Goal: Task Accomplishment & Management: Manage account settings

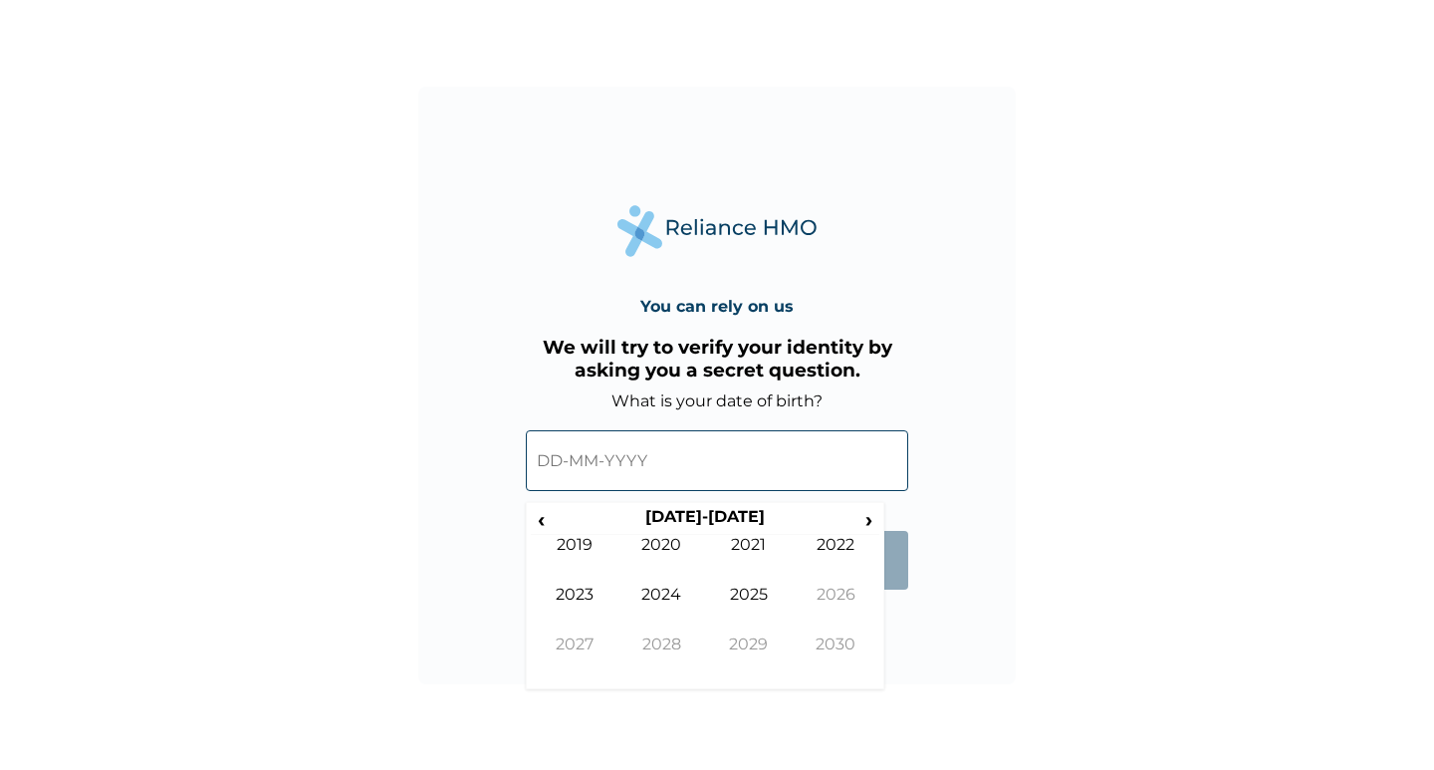
click at [537, 466] on input "text" at bounding box center [717, 460] width 382 height 61
click at [544, 522] on span "‹" at bounding box center [541, 519] width 21 height 25
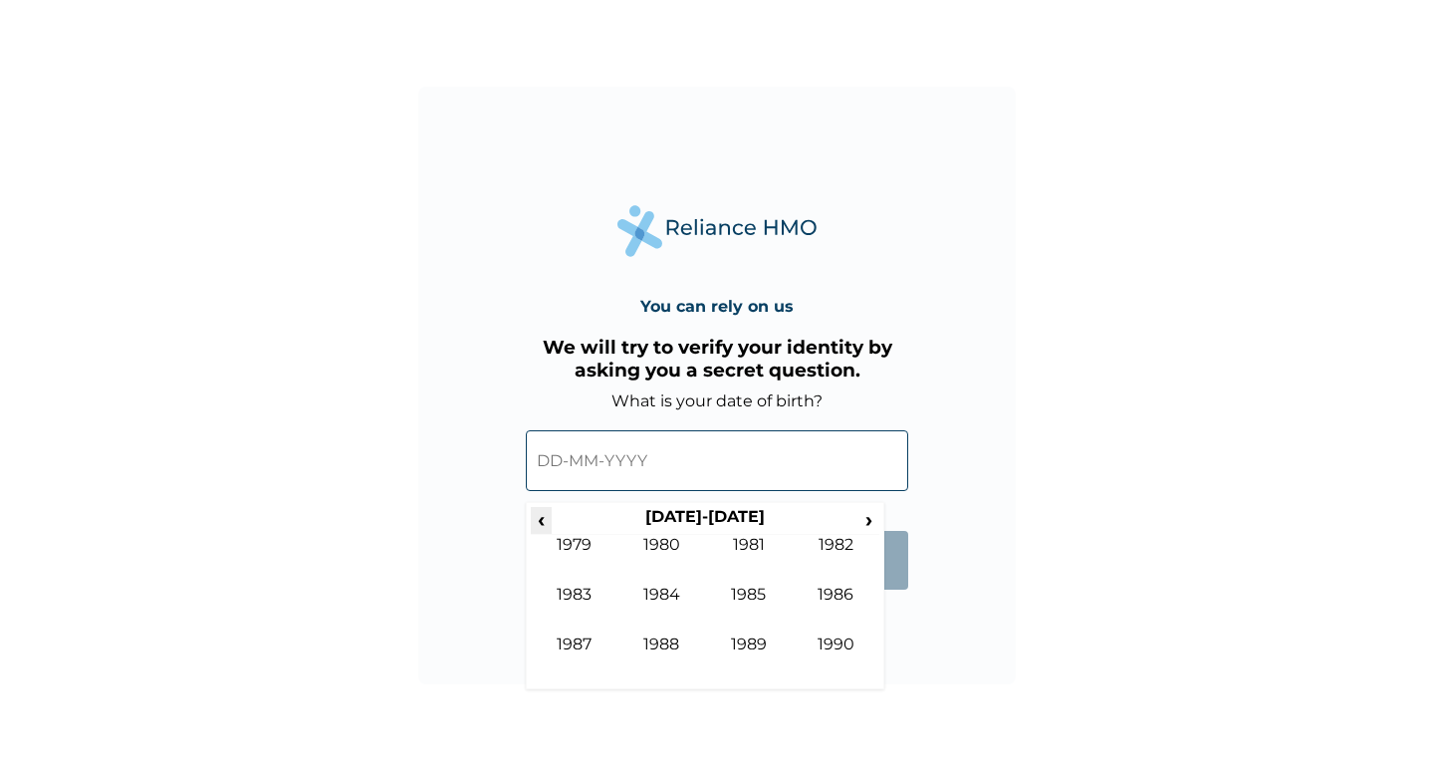
click at [544, 522] on span "‹" at bounding box center [541, 519] width 21 height 25
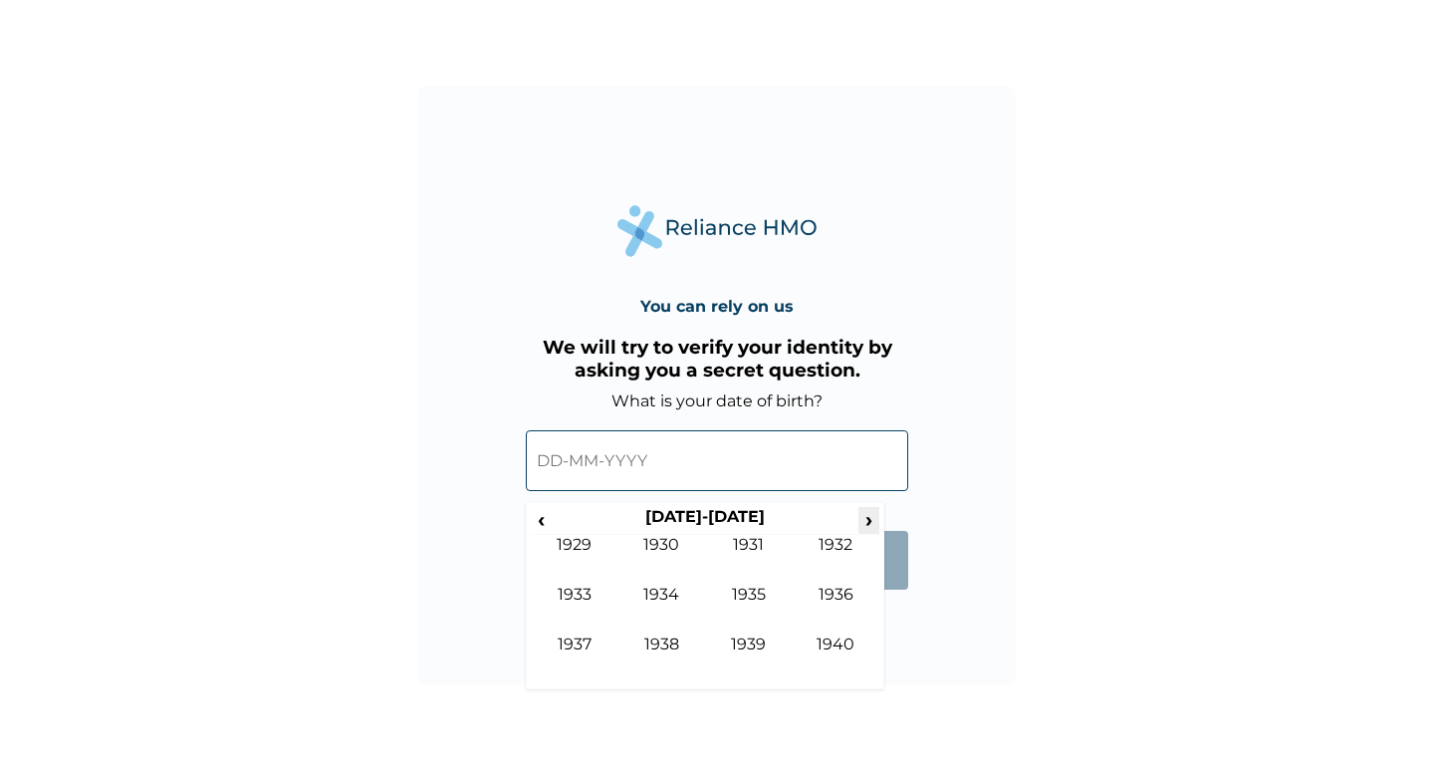
click at [873, 523] on span "›" at bounding box center [870, 519] width 22 height 25
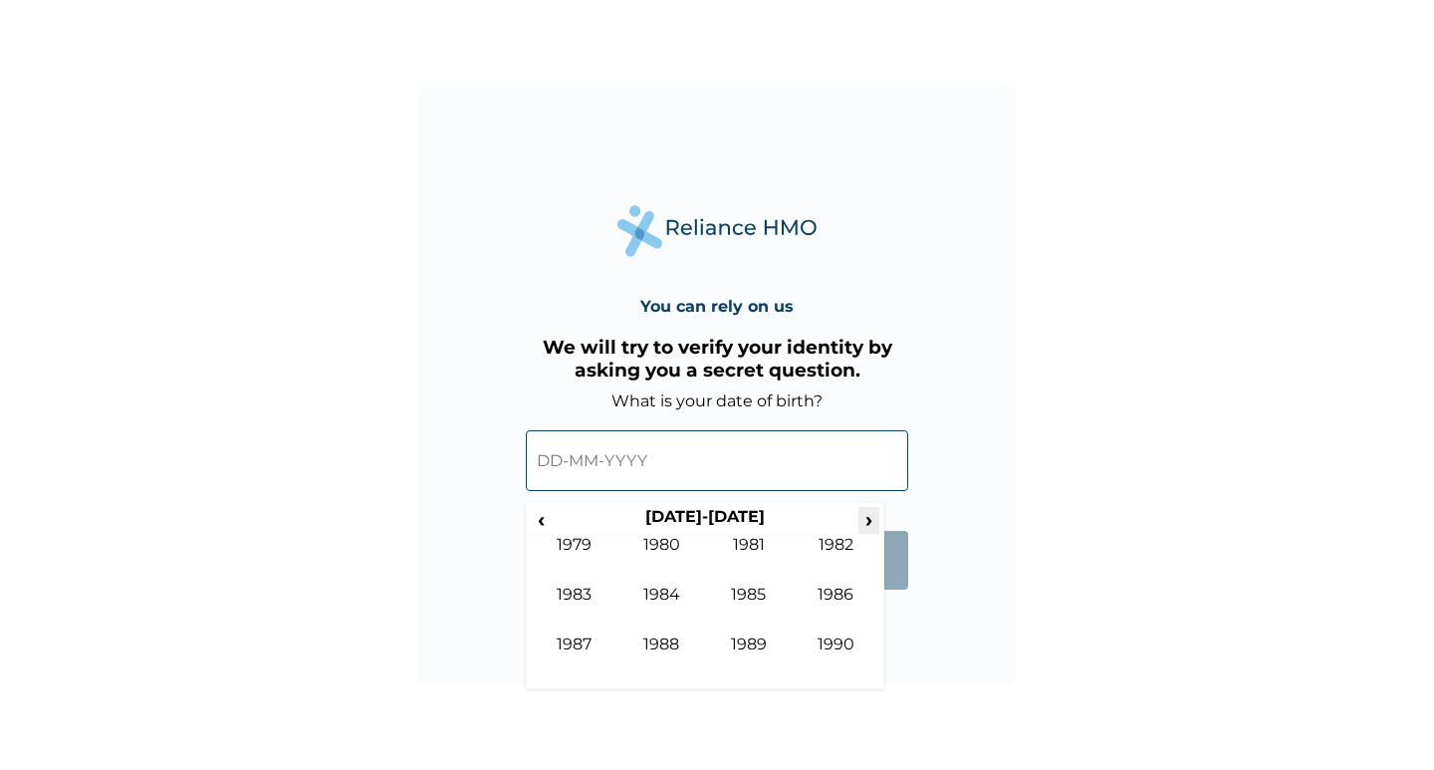
click at [873, 523] on span "›" at bounding box center [870, 519] width 22 height 25
click at [537, 515] on span "‹" at bounding box center [541, 519] width 21 height 25
click at [843, 546] on td "1992" at bounding box center [837, 560] width 88 height 50
click at [711, 513] on th "1992" at bounding box center [705, 521] width 306 height 28
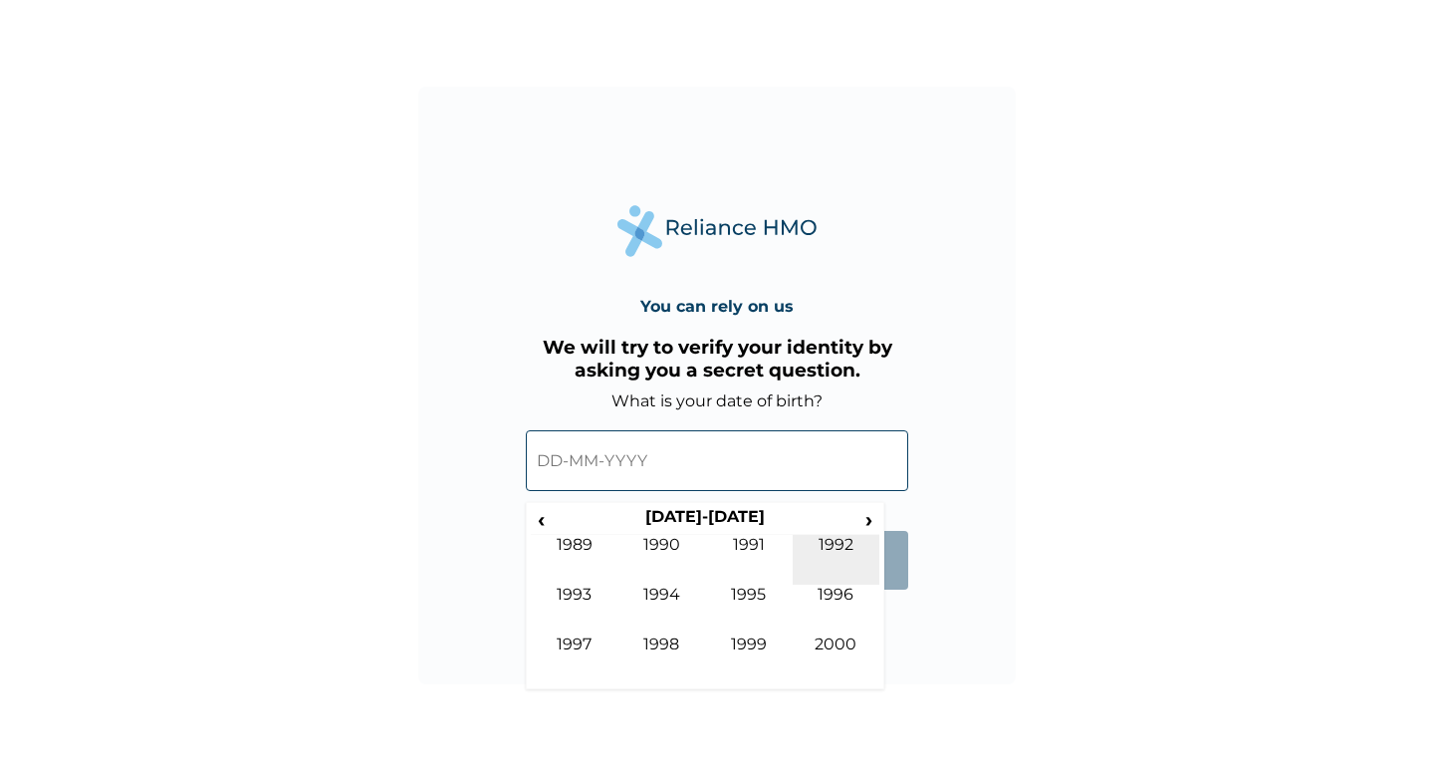
click at [845, 548] on td "1992" at bounding box center [837, 560] width 88 height 50
click at [550, 457] on input "text" at bounding box center [717, 460] width 382 height 61
click at [923, 711] on div "You can rely on us We will try to verify your identity by asking you a secret q…" at bounding box center [717, 385] width 1434 height 770
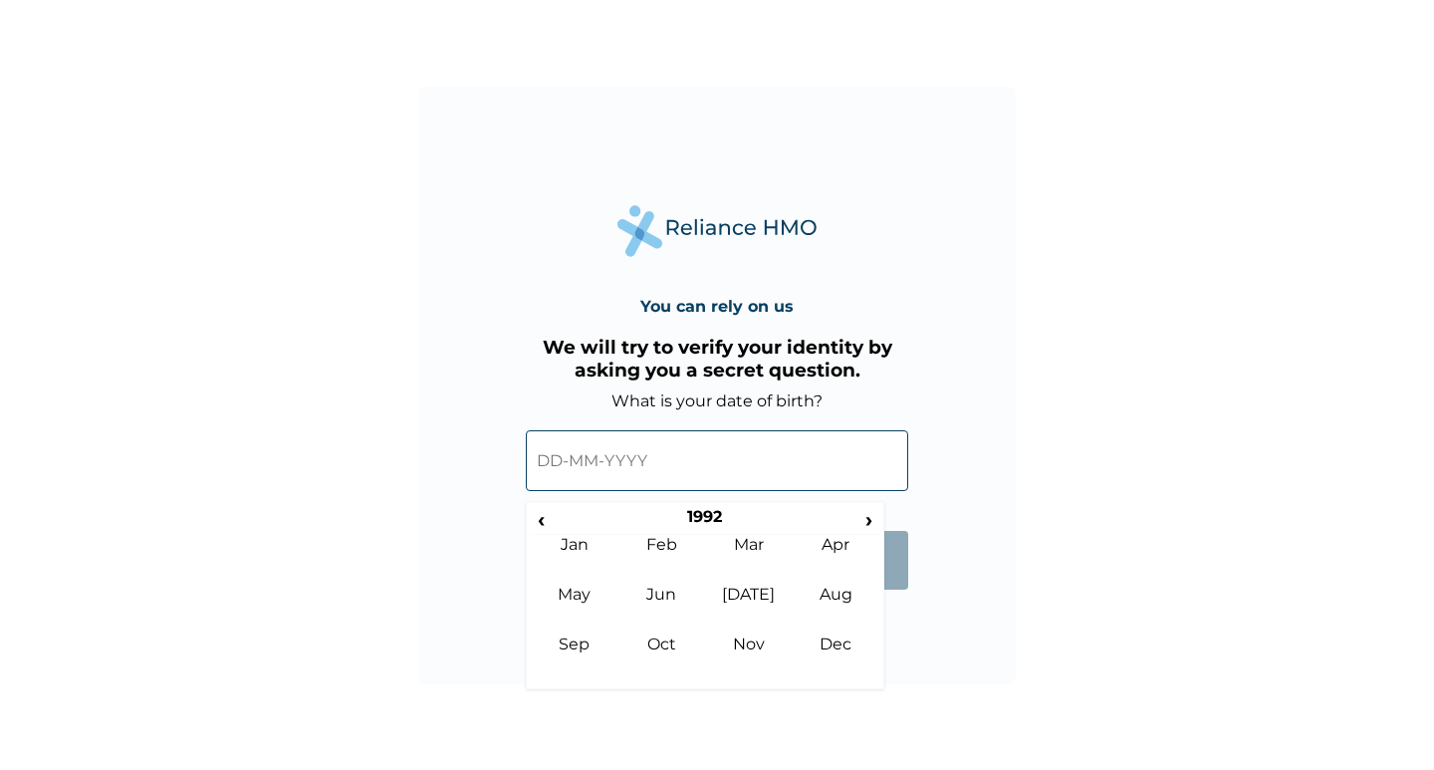
click at [841, 474] on input "text" at bounding box center [717, 460] width 382 height 61
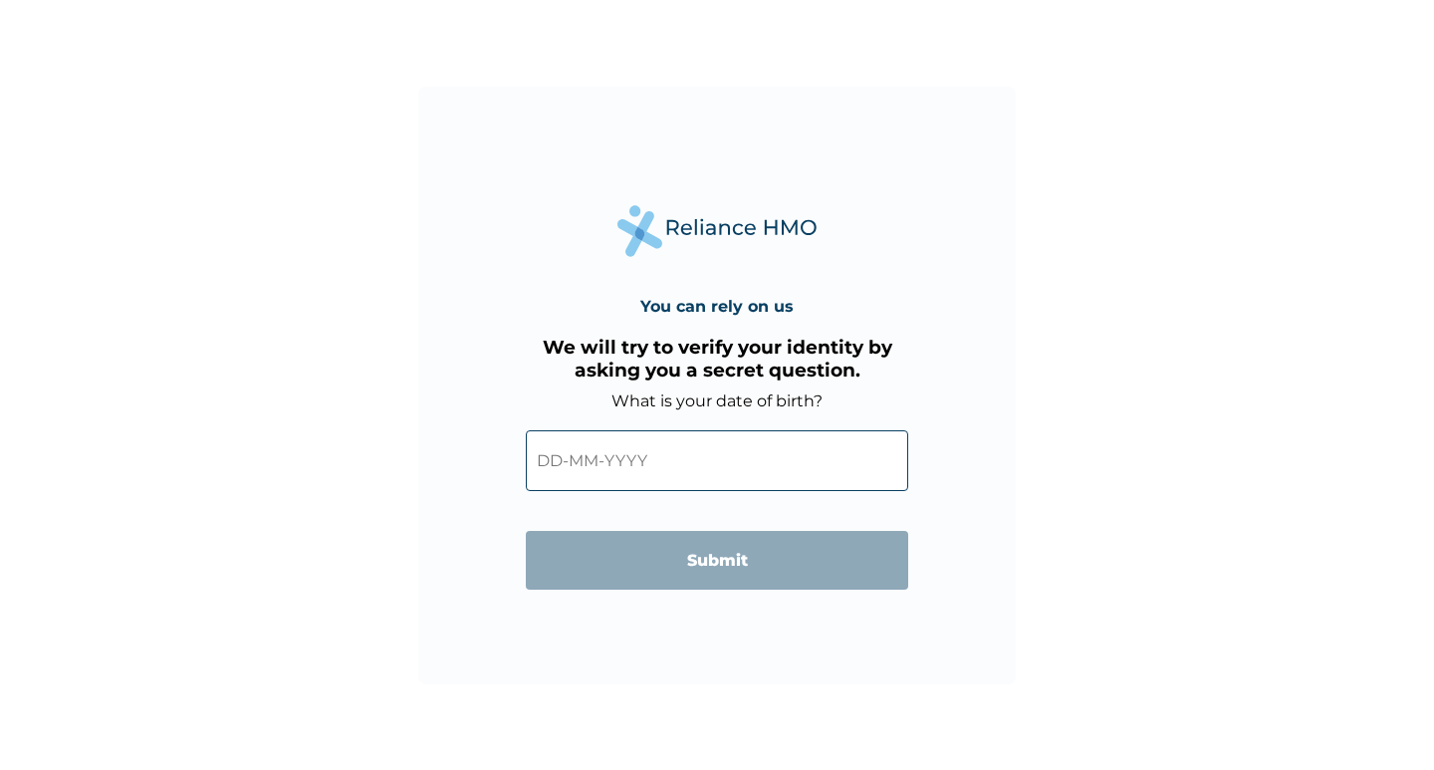
drag, startPoint x: 1134, startPoint y: 509, endPoint x: 1111, endPoint y: 510, distance: 22.9
click at [1135, 509] on div "You can rely on us We will try to verify your identity by asking you a secret q…" at bounding box center [717, 385] width 1434 height 770
click at [544, 457] on input "text" at bounding box center [717, 460] width 382 height 61
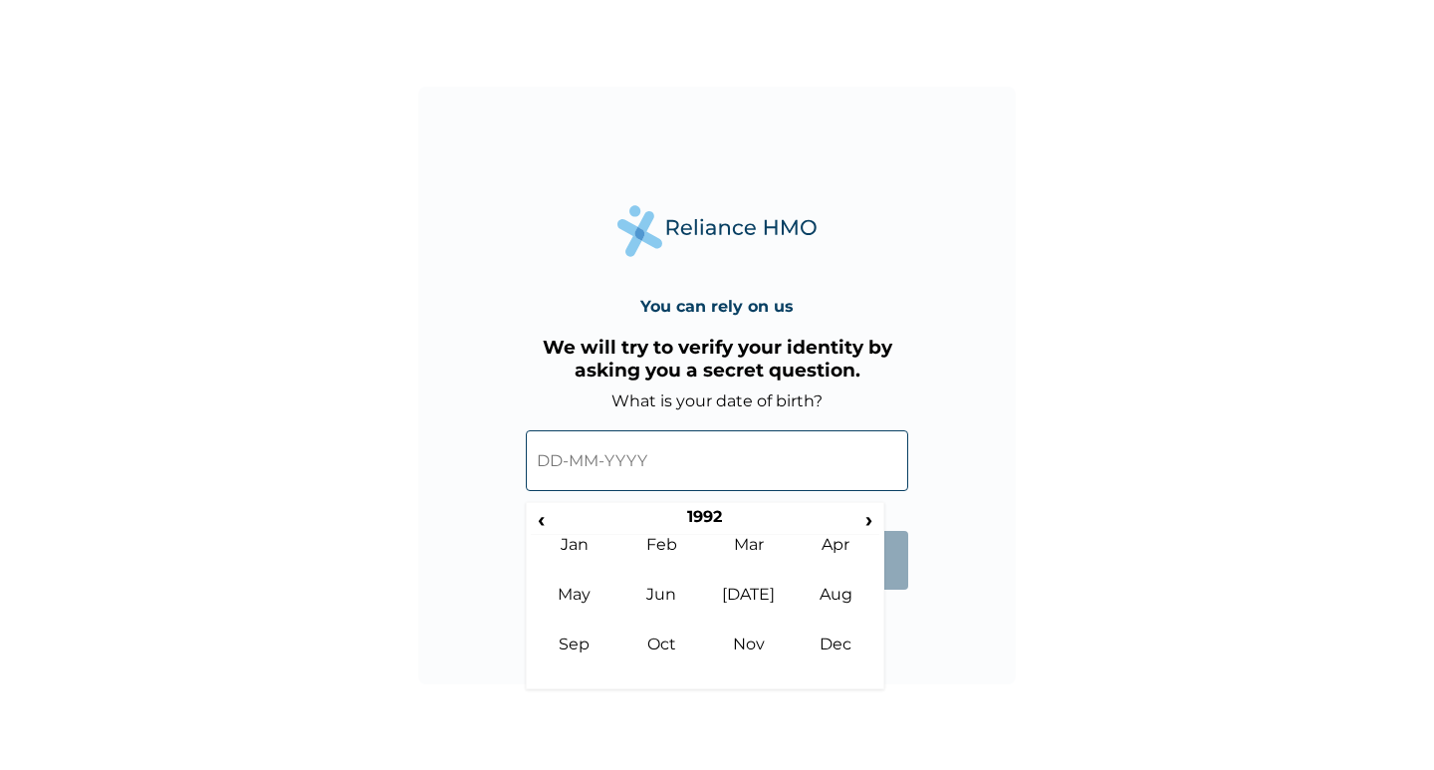
click at [550, 456] on input "text" at bounding box center [717, 460] width 382 height 61
click at [553, 456] on input "text" at bounding box center [717, 460] width 382 height 61
click at [552, 457] on input "text" at bounding box center [717, 460] width 382 height 61
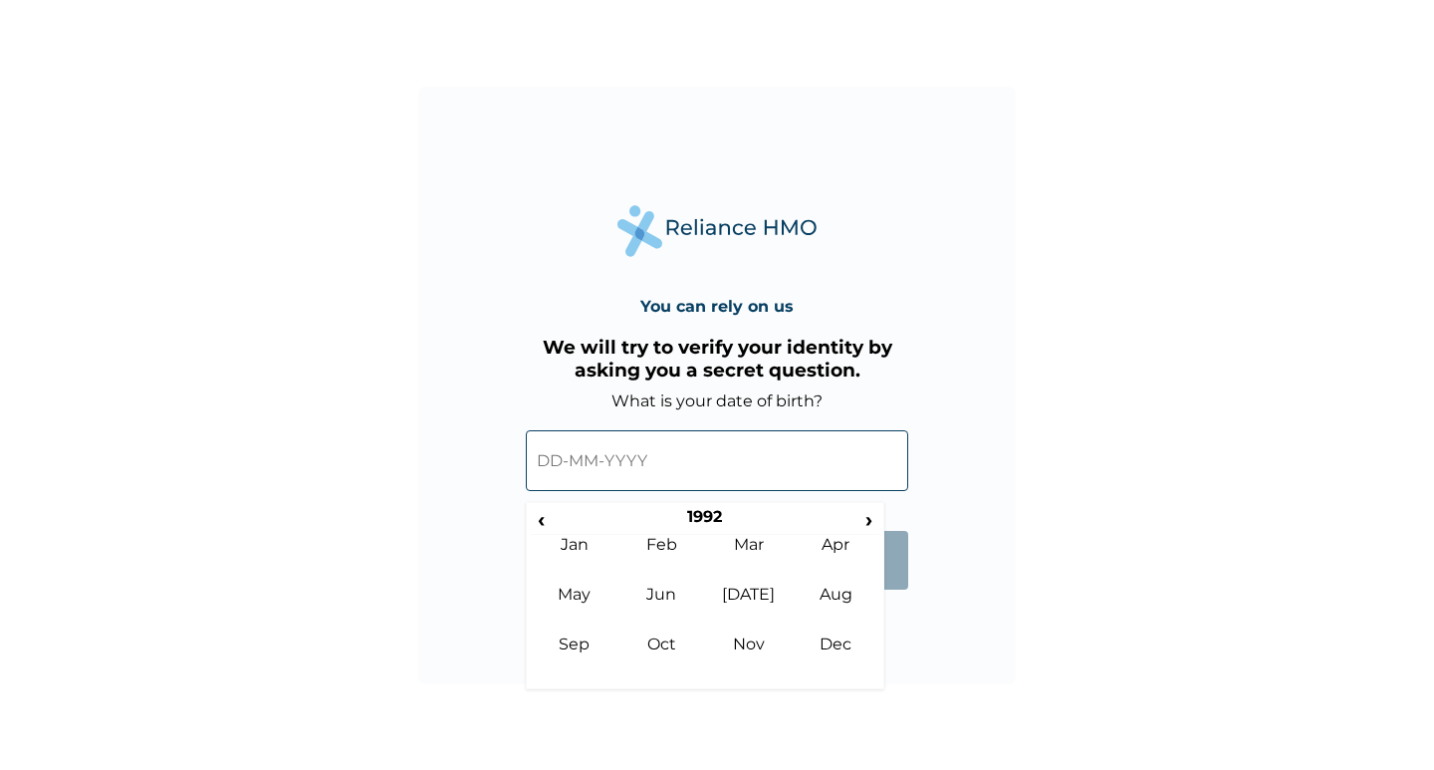
click at [552, 457] on input "text" at bounding box center [717, 460] width 382 height 61
click at [572, 592] on td "May" at bounding box center [575, 610] width 88 height 50
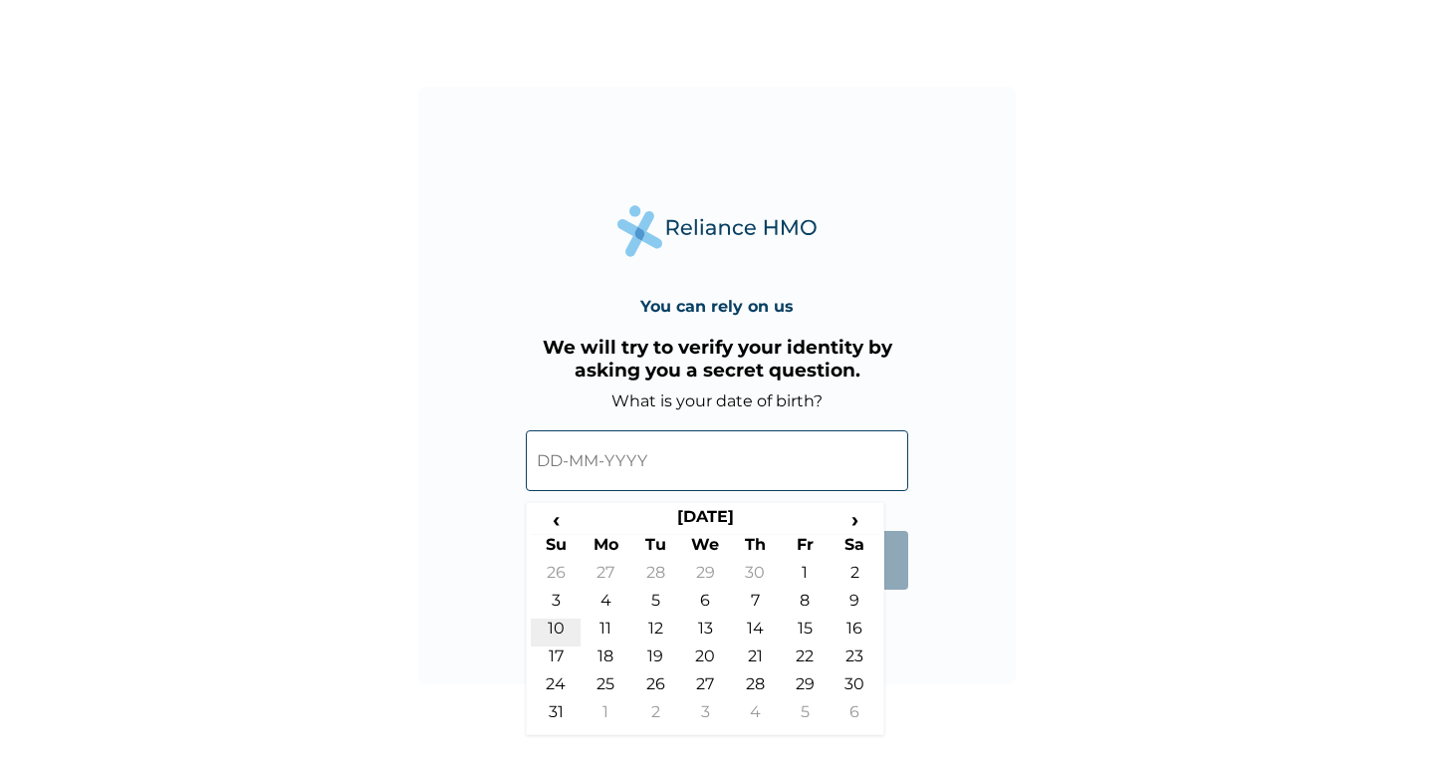
click at [555, 623] on td "10" at bounding box center [556, 633] width 50 height 28
type input "10-05-1992"
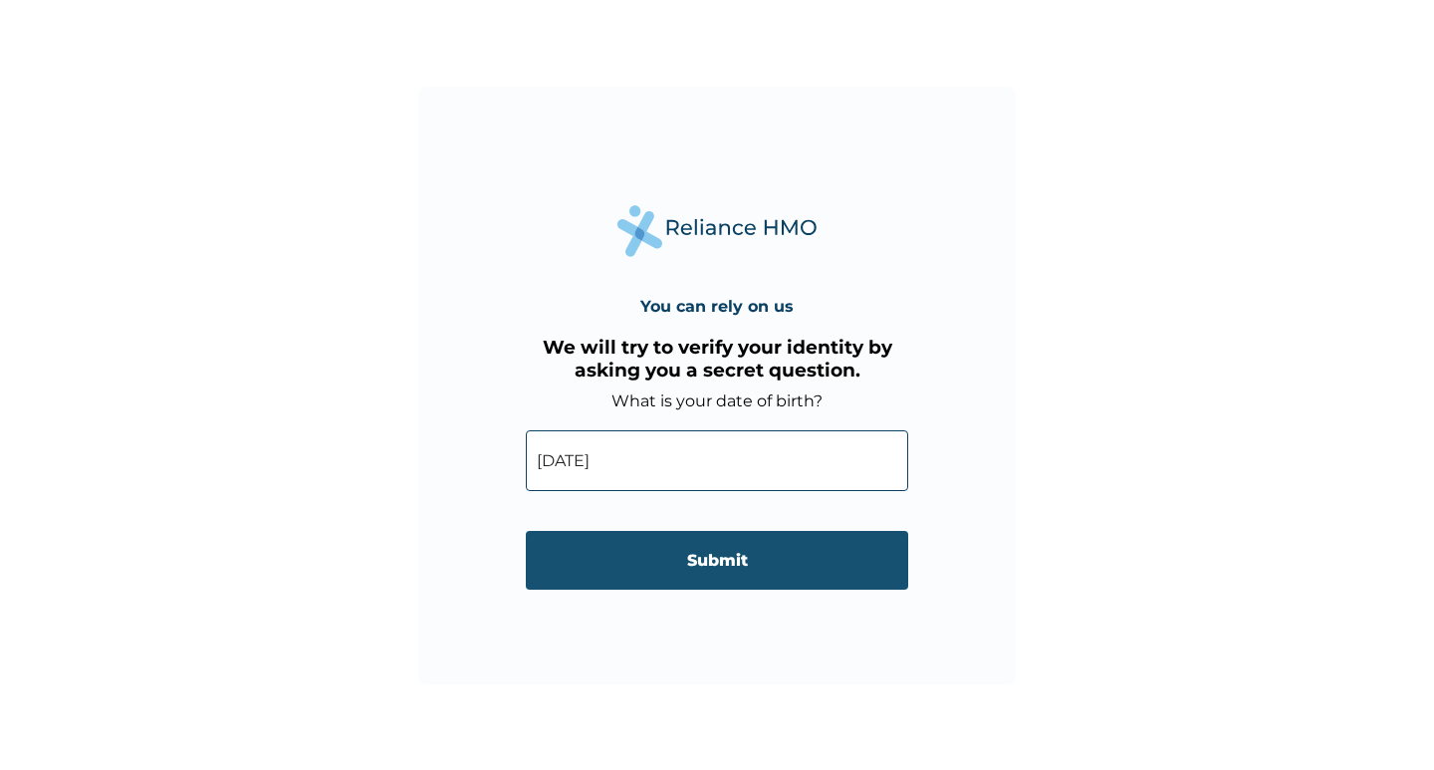
click at [715, 562] on input "Submit" at bounding box center [717, 560] width 382 height 59
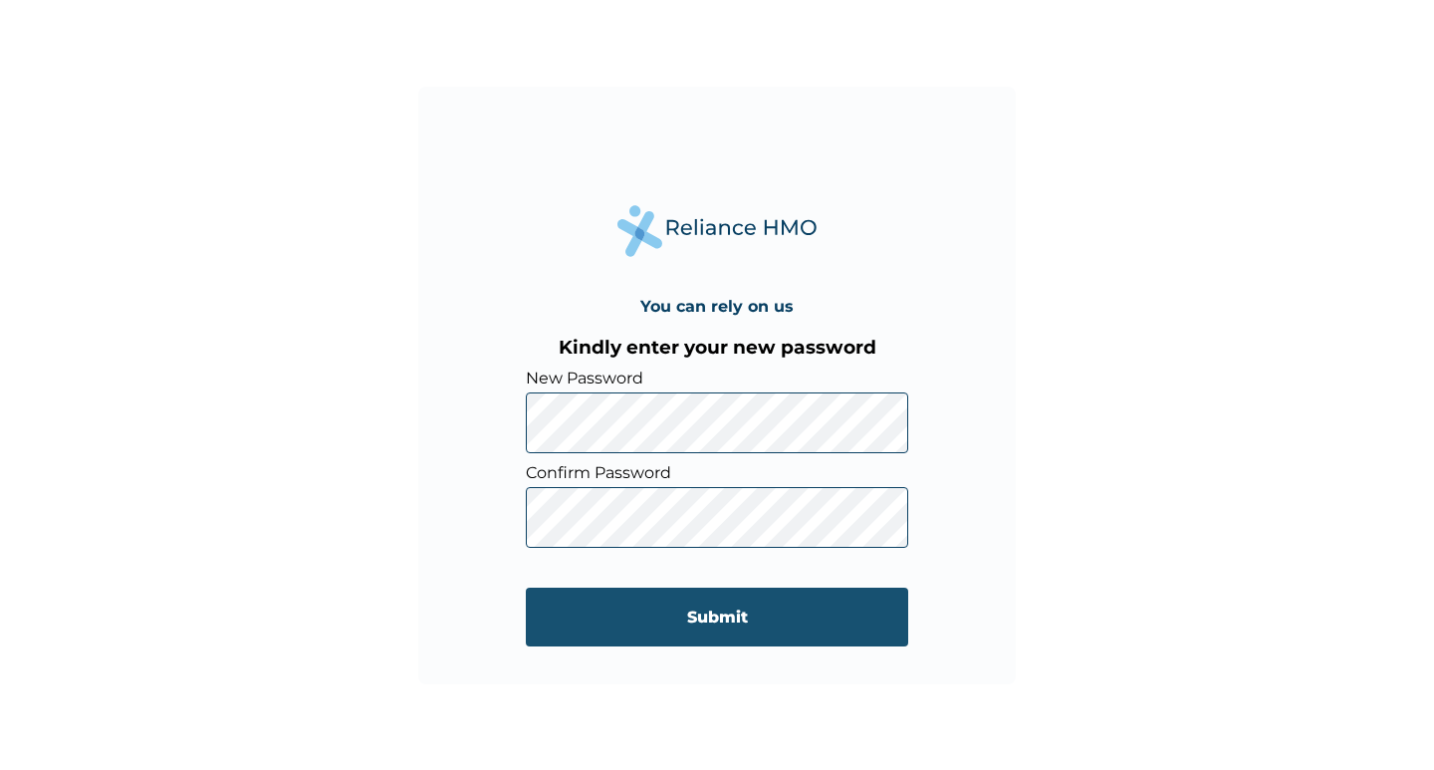
click at [720, 620] on input "Submit" at bounding box center [717, 617] width 382 height 59
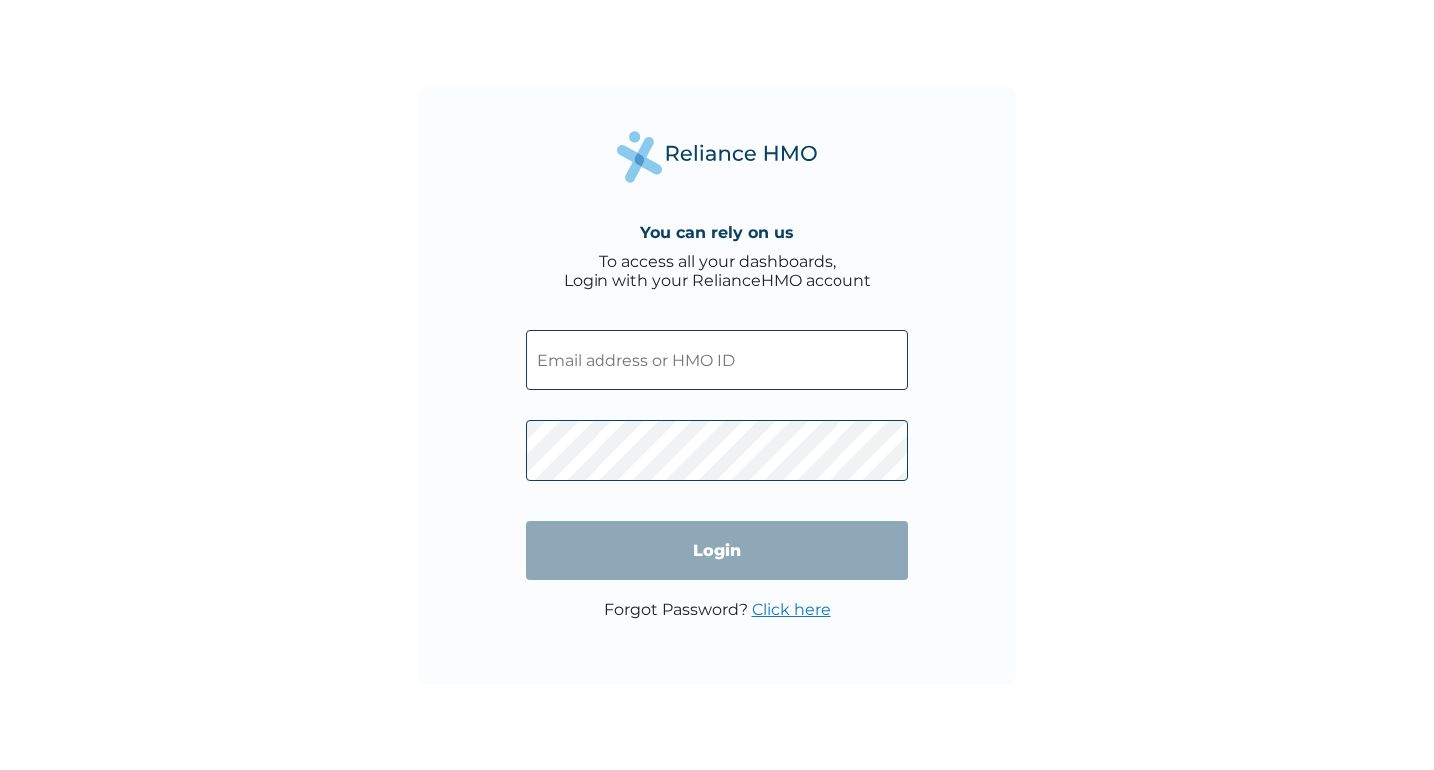
click at [634, 358] on input "text" at bounding box center [717, 360] width 382 height 61
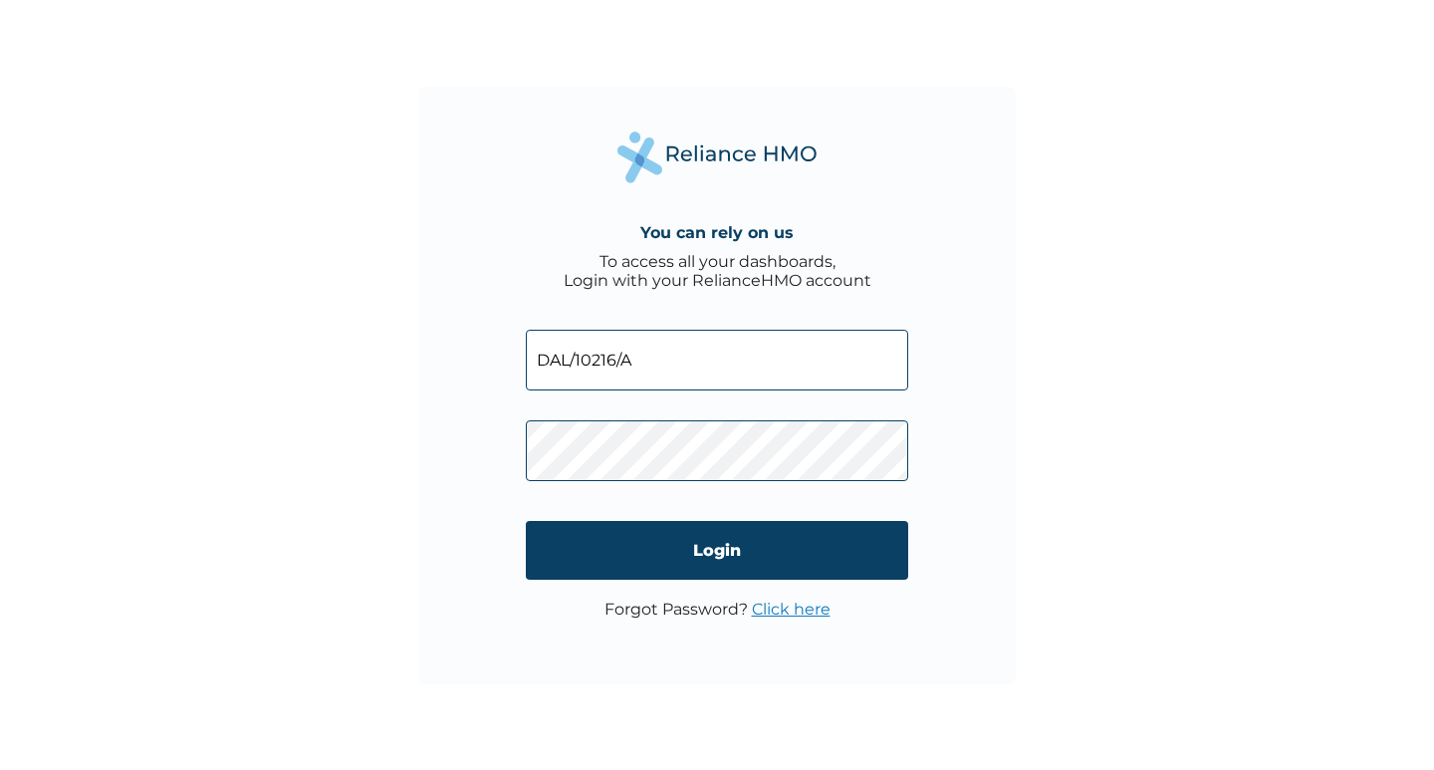
type input "DAL/10216/A"
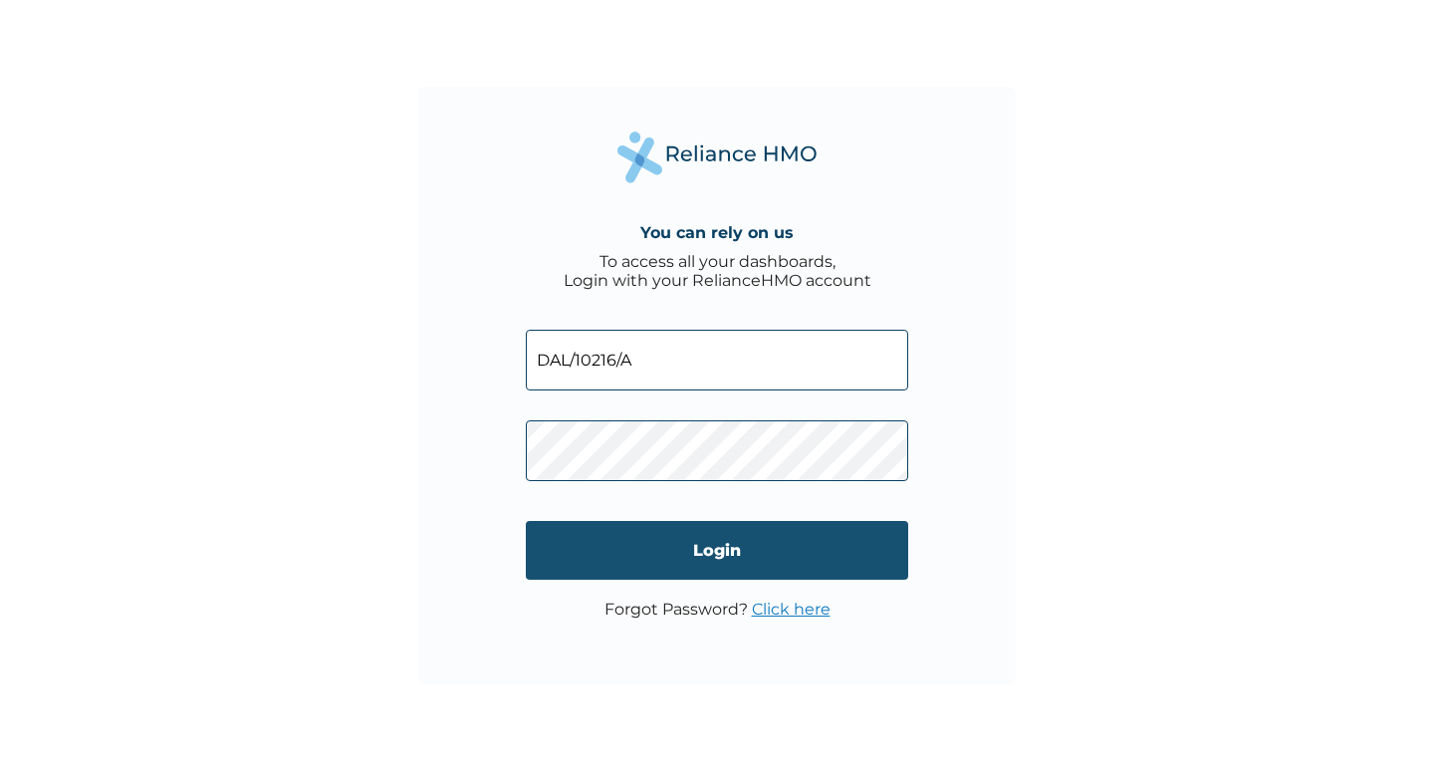
click at [721, 547] on input "Login" at bounding box center [717, 550] width 382 height 59
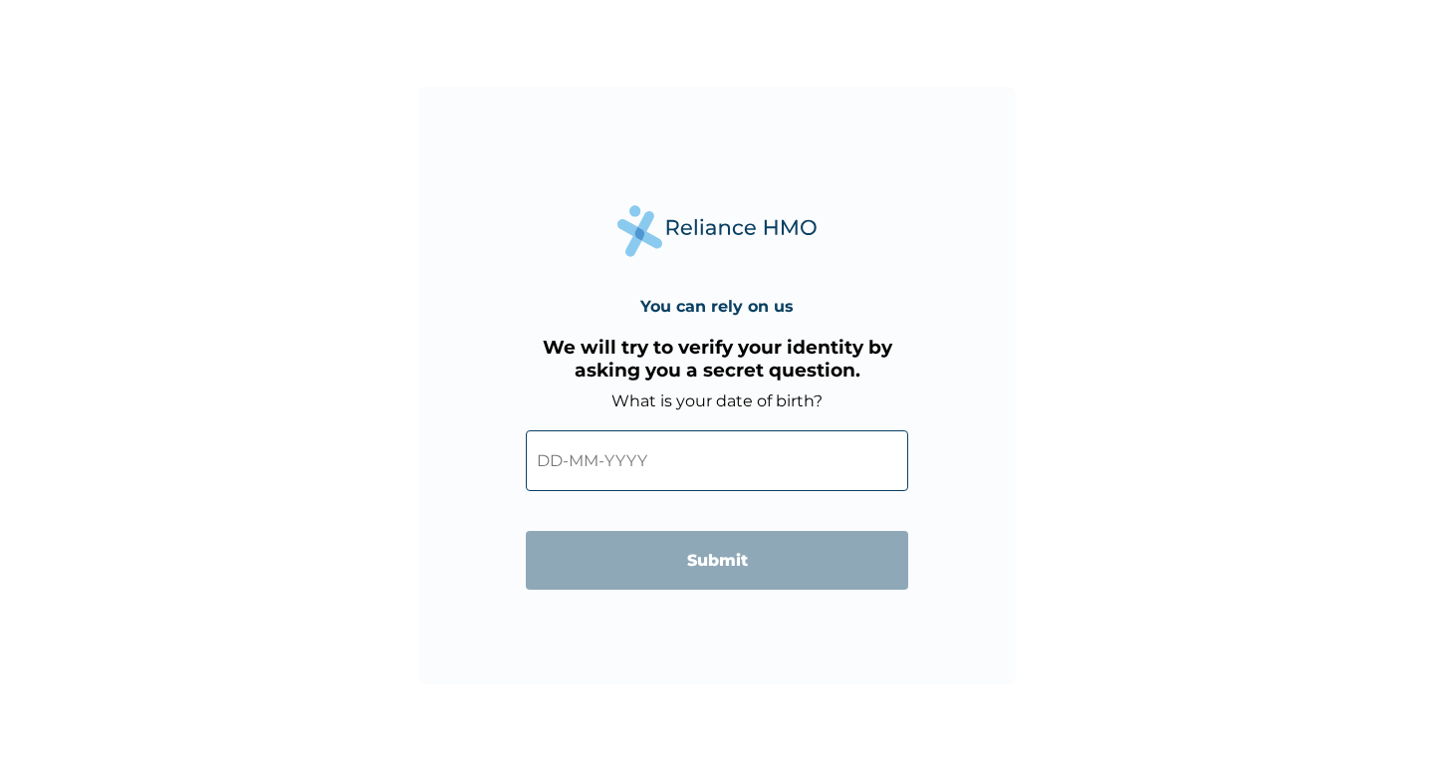
click at [557, 453] on input "text" at bounding box center [717, 460] width 382 height 61
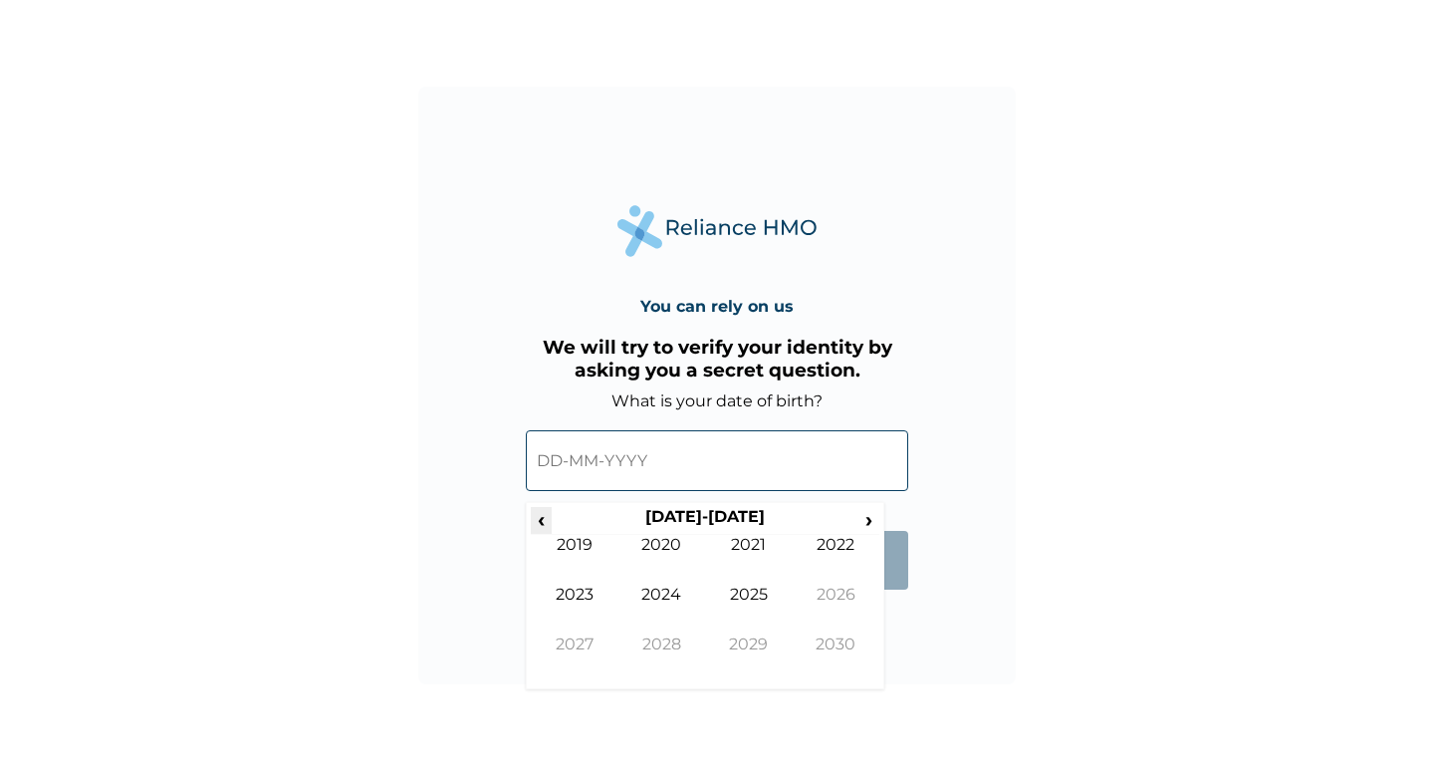
click at [543, 517] on span "‹" at bounding box center [541, 519] width 21 height 25
click at [826, 545] on td "1992" at bounding box center [837, 560] width 88 height 50
click at [586, 591] on td "May" at bounding box center [575, 610] width 88 height 50
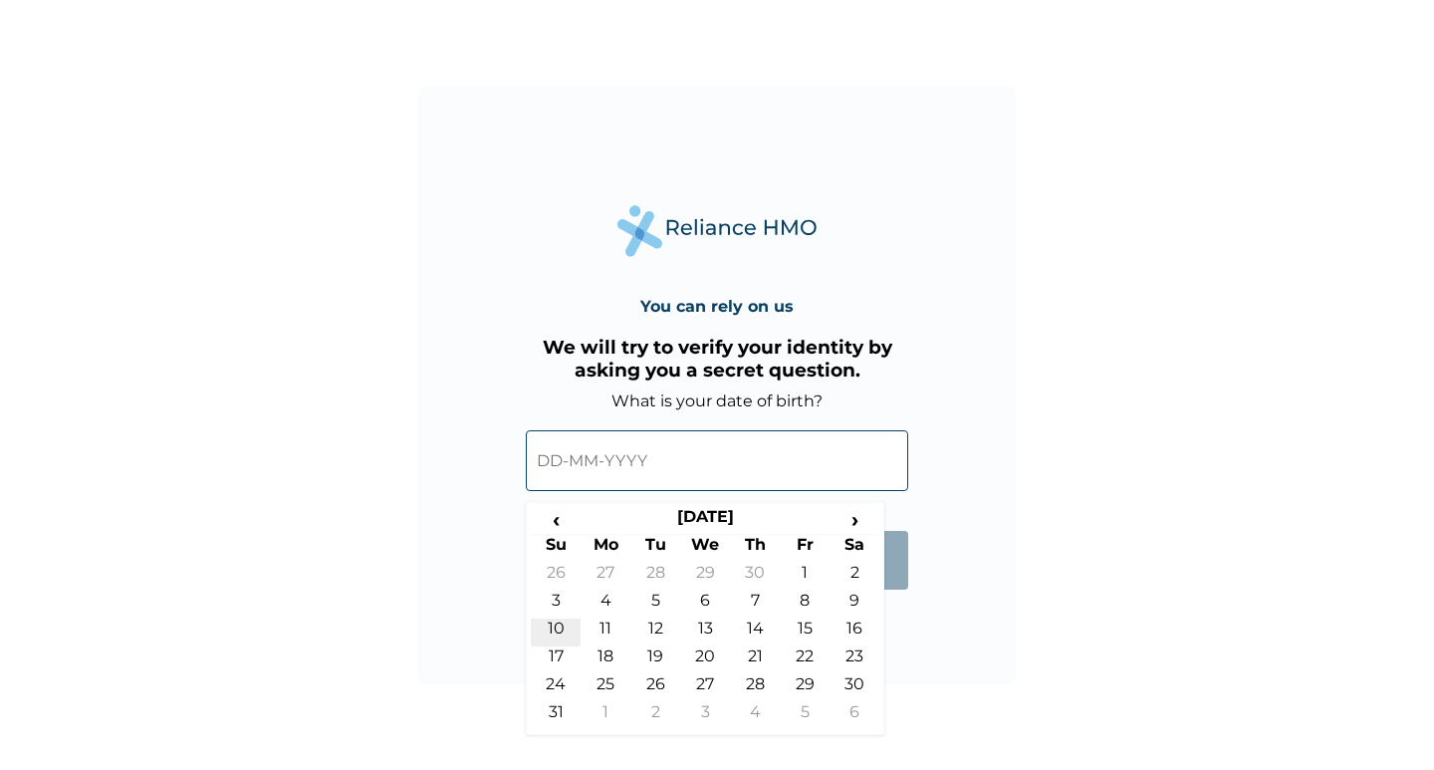
click at [553, 626] on td "10" at bounding box center [556, 633] width 50 height 28
type input "10-05-1992"
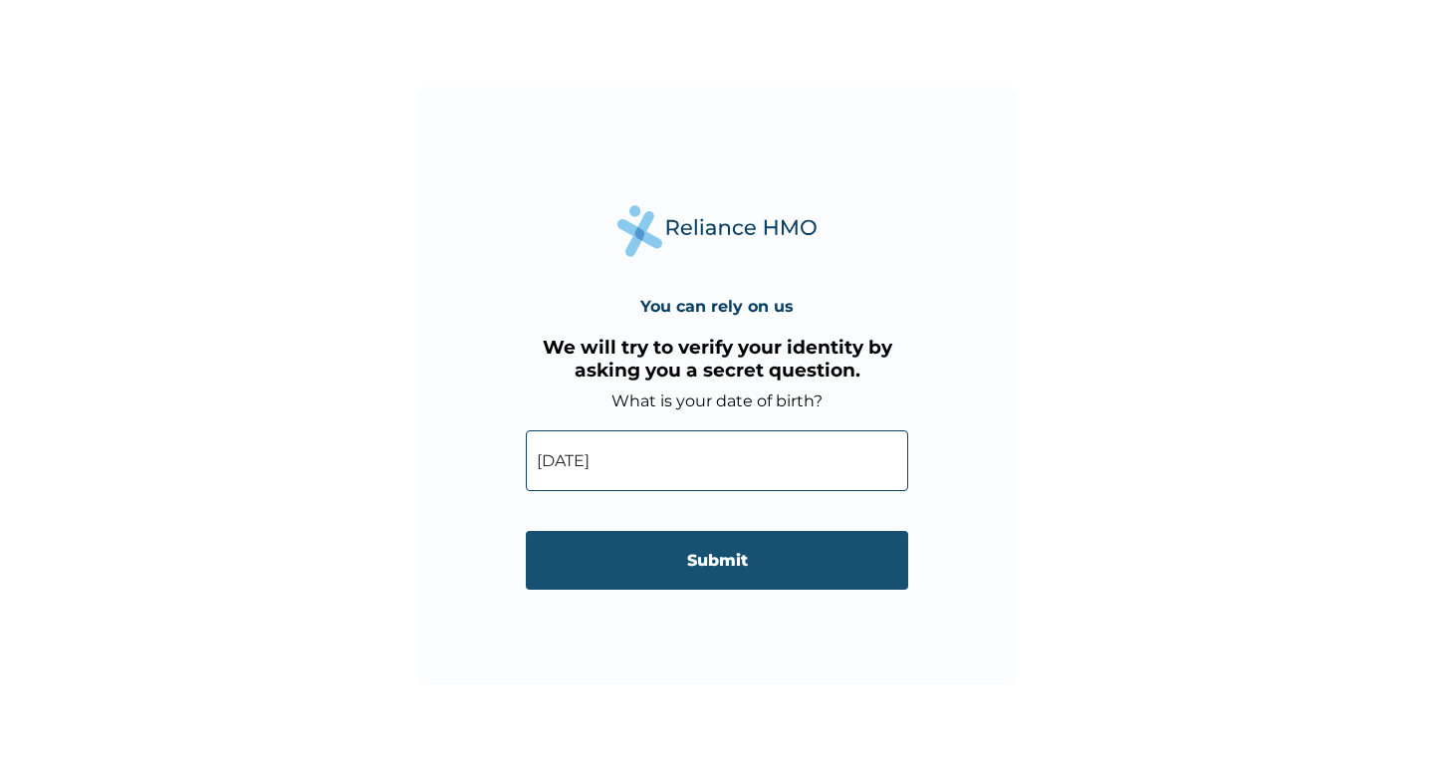
click at [730, 562] on input "Submit" at bounding box center [717, 560] width 382 height 59
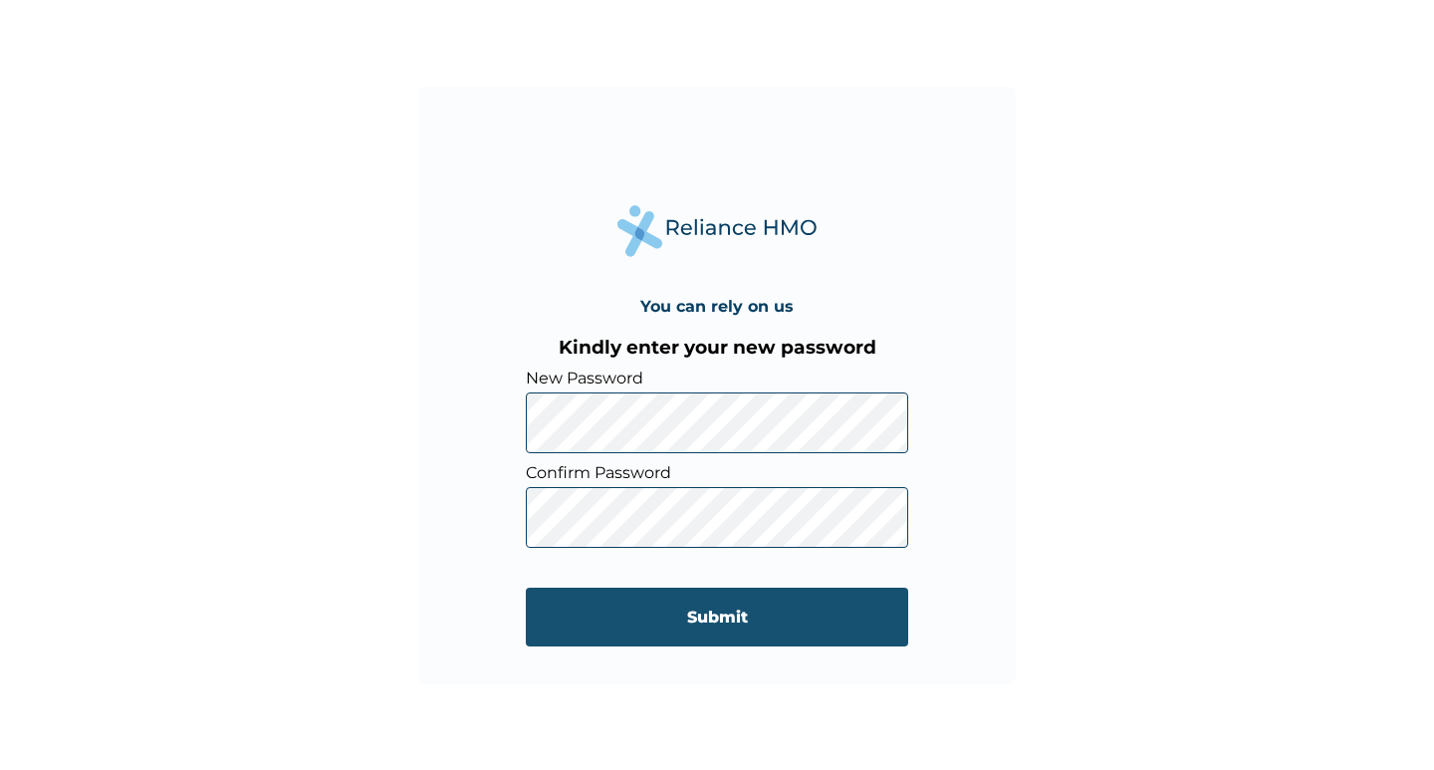
click at [701, 620] on input "Submit" at bounding box center [717, 617] width 382 height 59
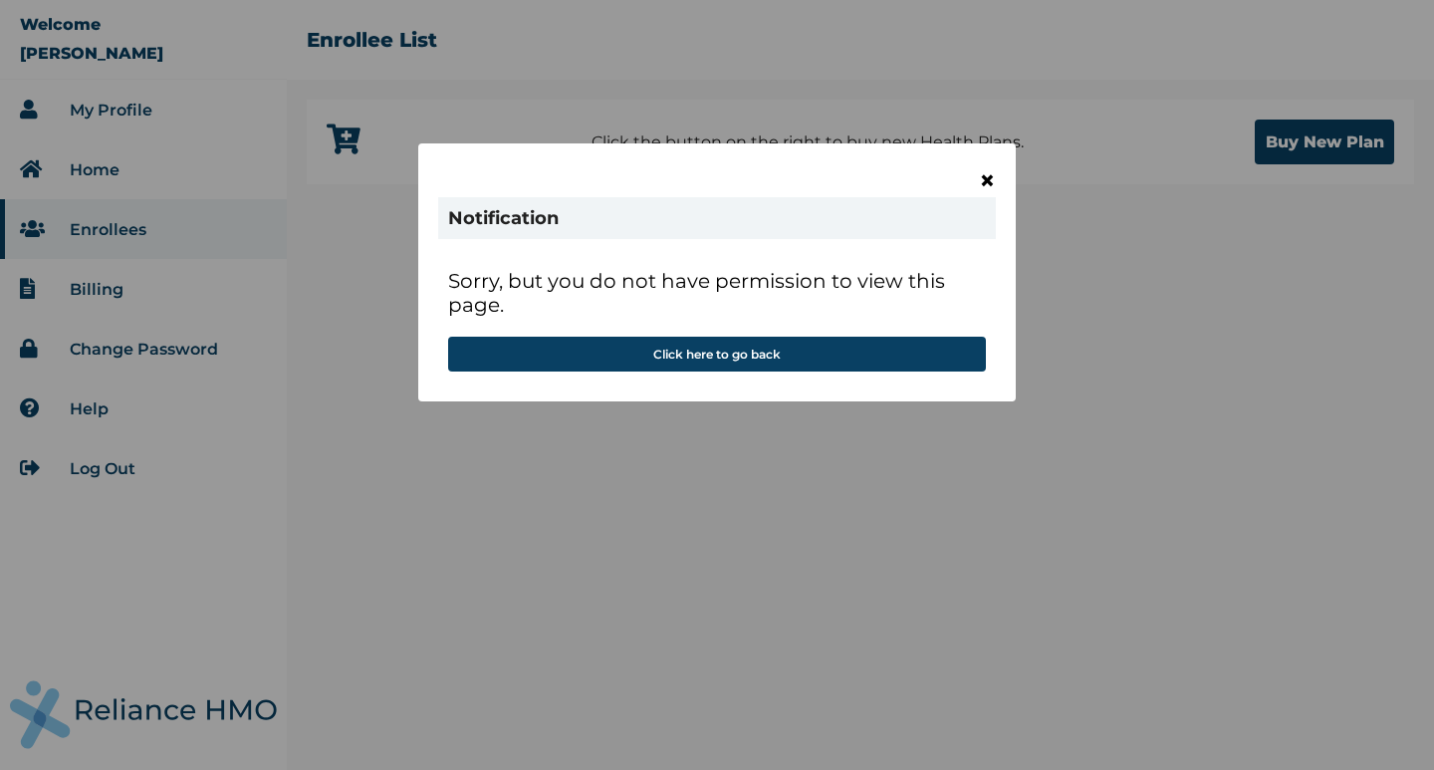
click at [991, 179] on span "×" at bounding box center [987, 180] width 17 height 34
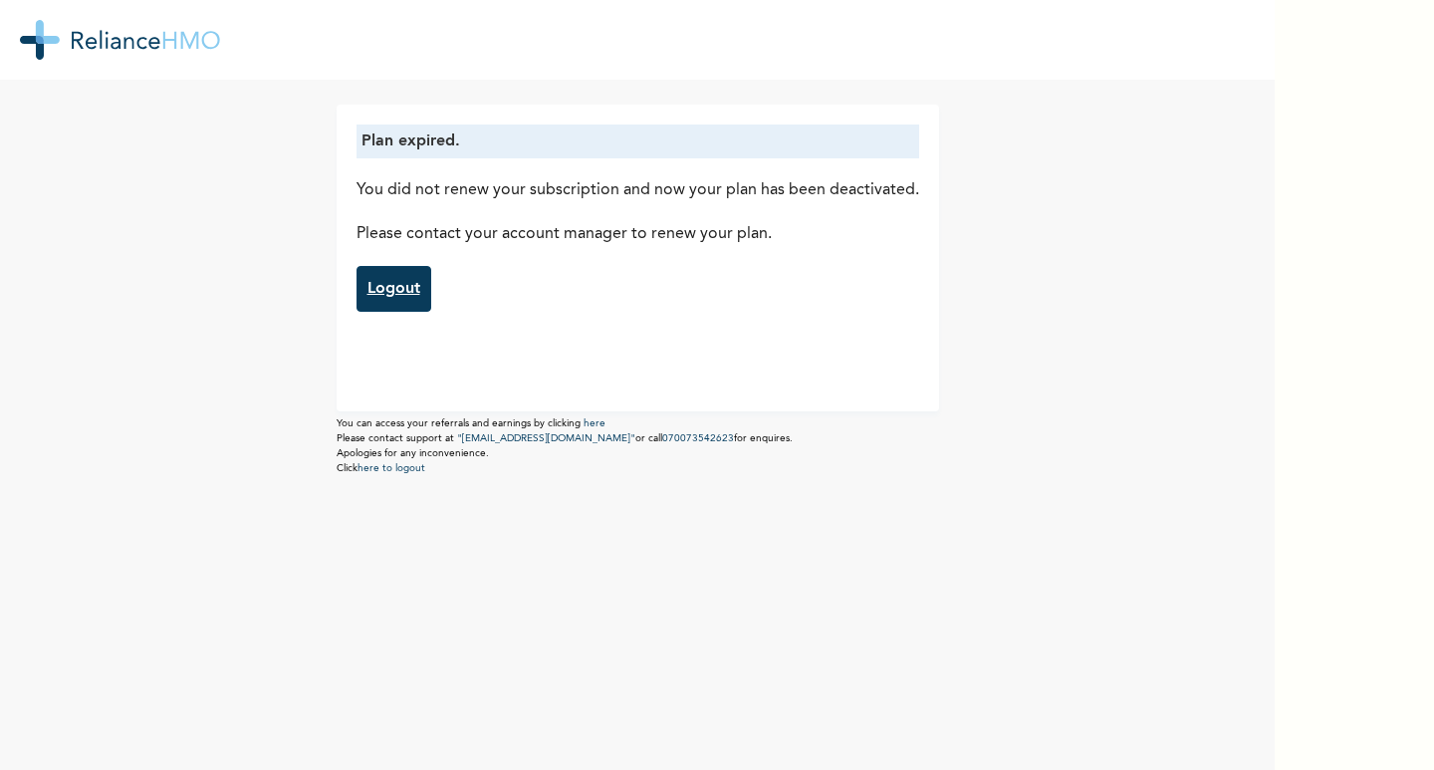
click at [378, 288] on link "Logout" at bounding box center [394, 289] width 75 height 46
